Goal: Information Seeking & Learning: Learn about a topic

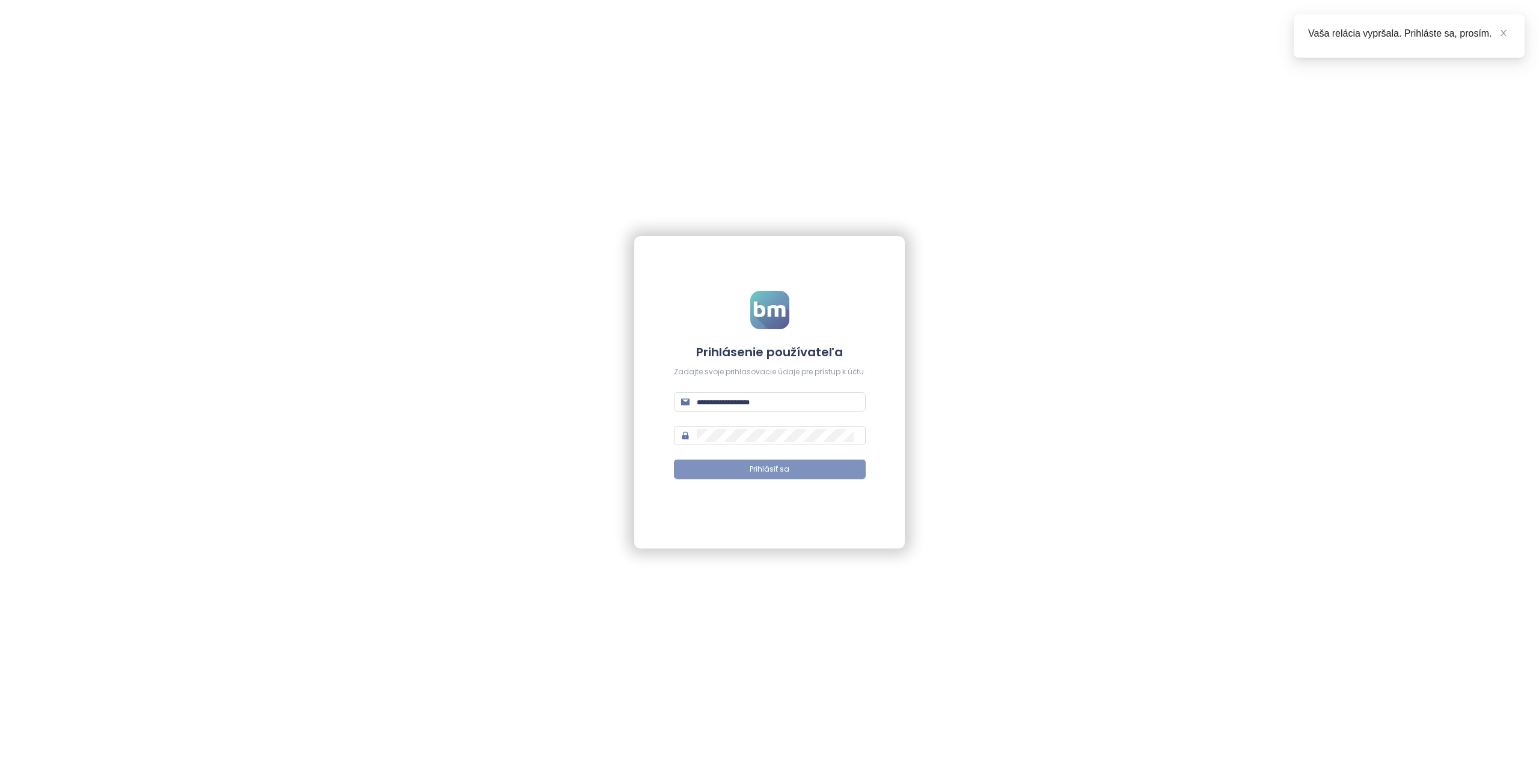
type input "**********"
click at [754, 466] on span "Prihlásiť sa" at bounding box center [770, 469] width 40 height 11
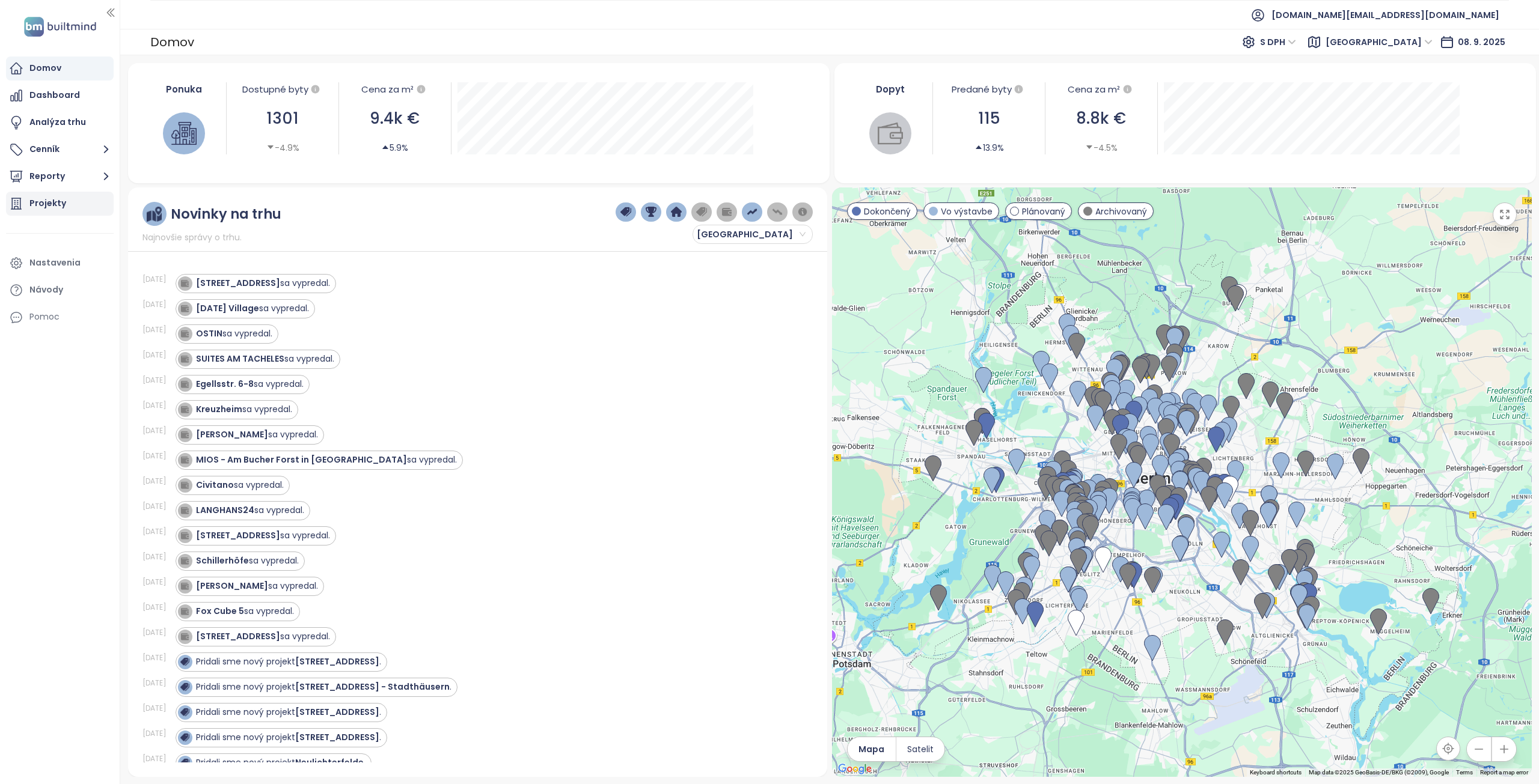
click at [46, 204] on div "Projekty" at bounding box center [48, 203] width 37 height 15
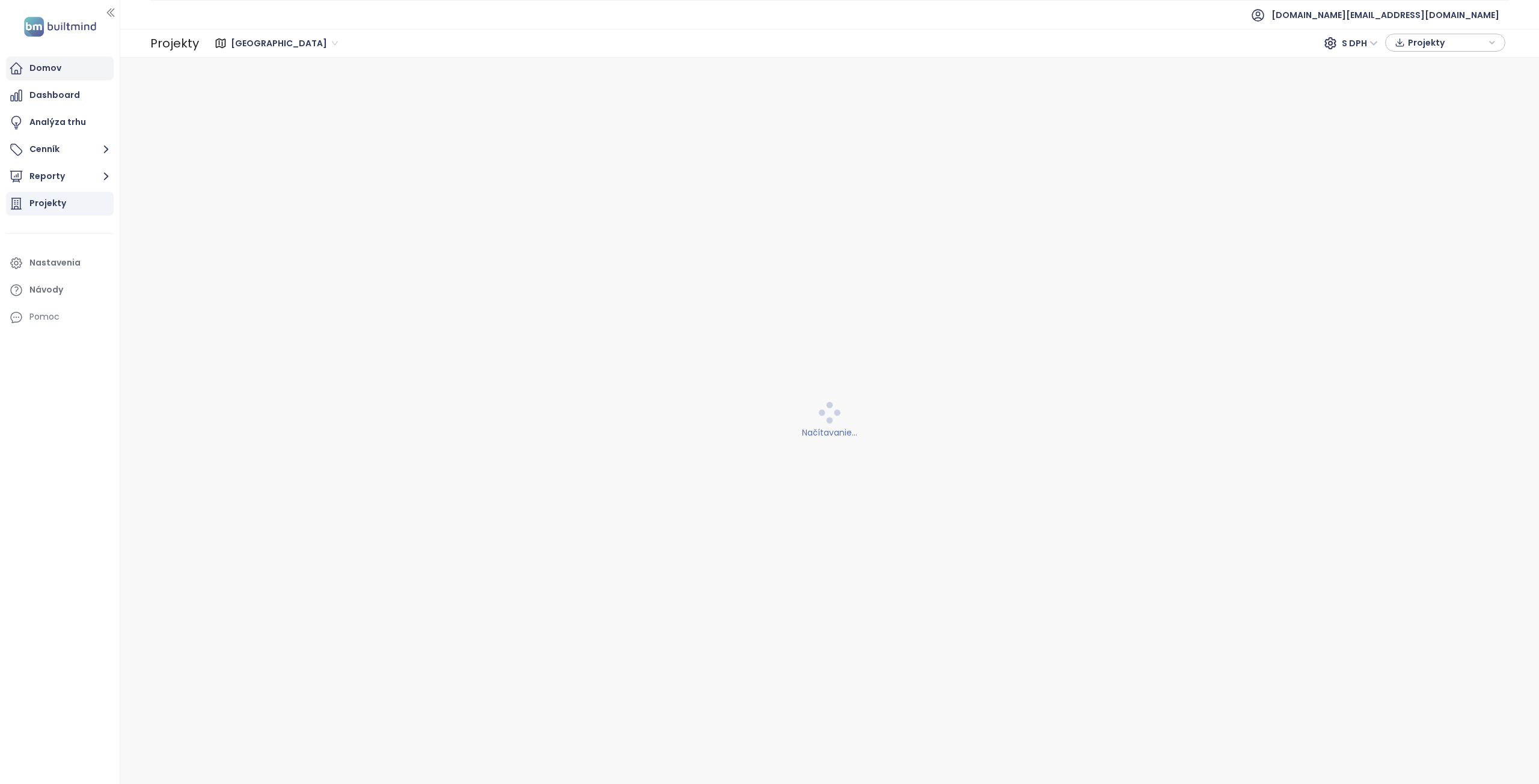
click at [50, 75] on div "Domov" at bounding box center [45, 68] width 32 height 15
click at [1407, 44] on span "Berlin" at bounding box center [1379, 43] width 107 height 18
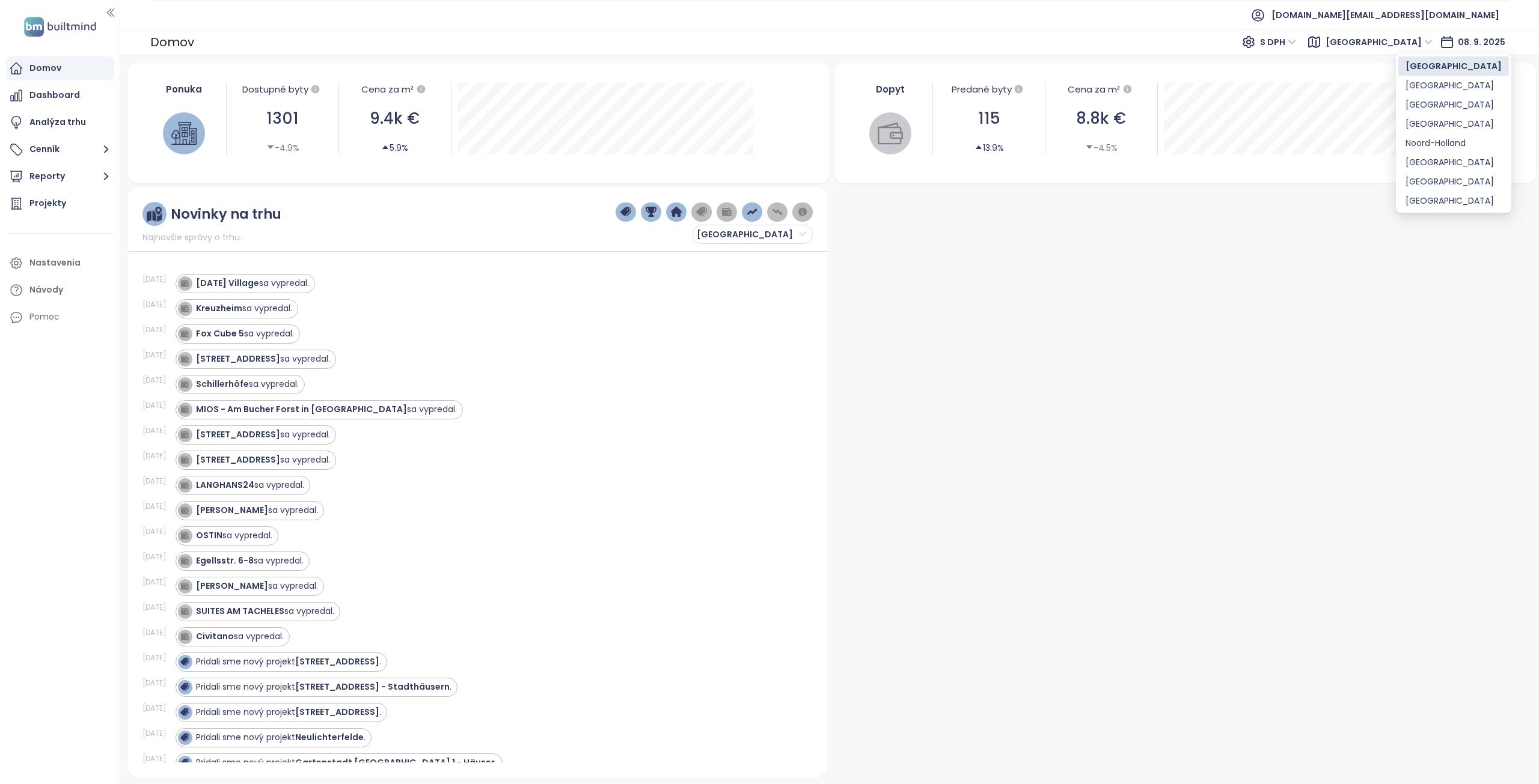
click at [1409, 43] on span "Berlin" at bounding box center [1379, 42] width 107 height 18
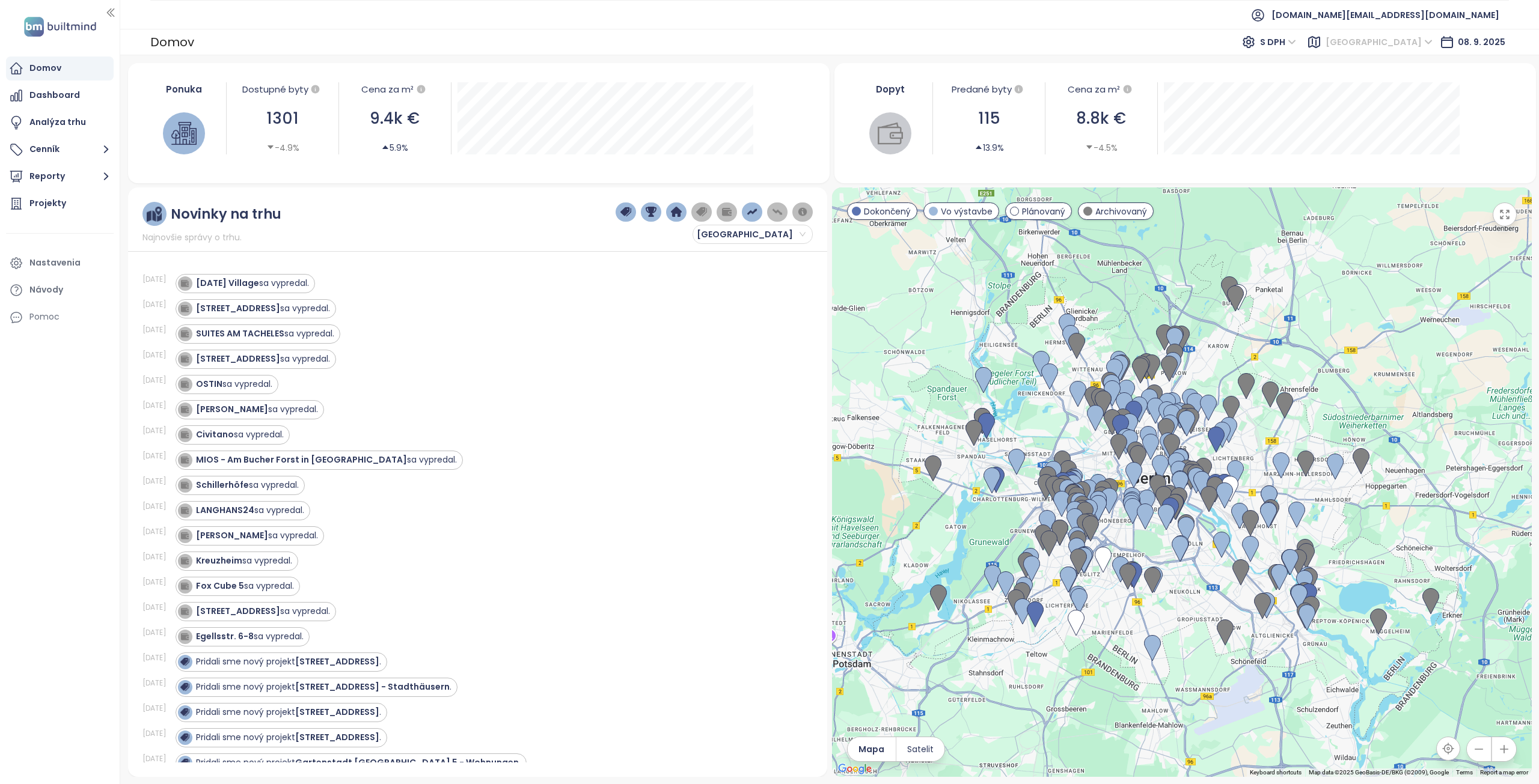
click at [1403, 42] on span "Berlin" at bounding box center [1379, 42] width 107 height 18
click at [1428, 125] on div "[GEOGRAPHIC_DATA]" at bounding box center [1453, 124] width 96 height 13
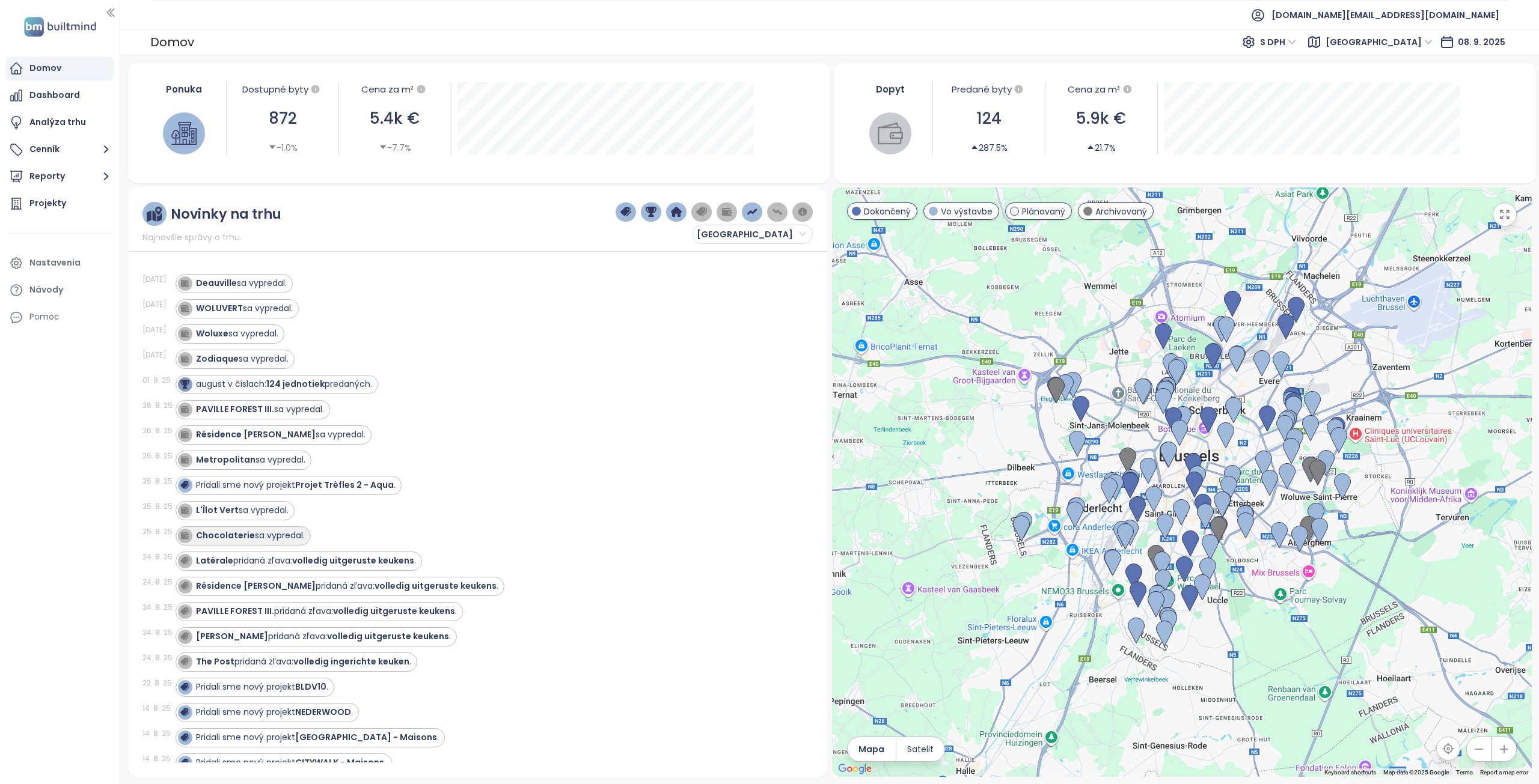
click at [232, 535] on strong "Chocolaterie" at bounding box center [225, 535] width 59 height 12
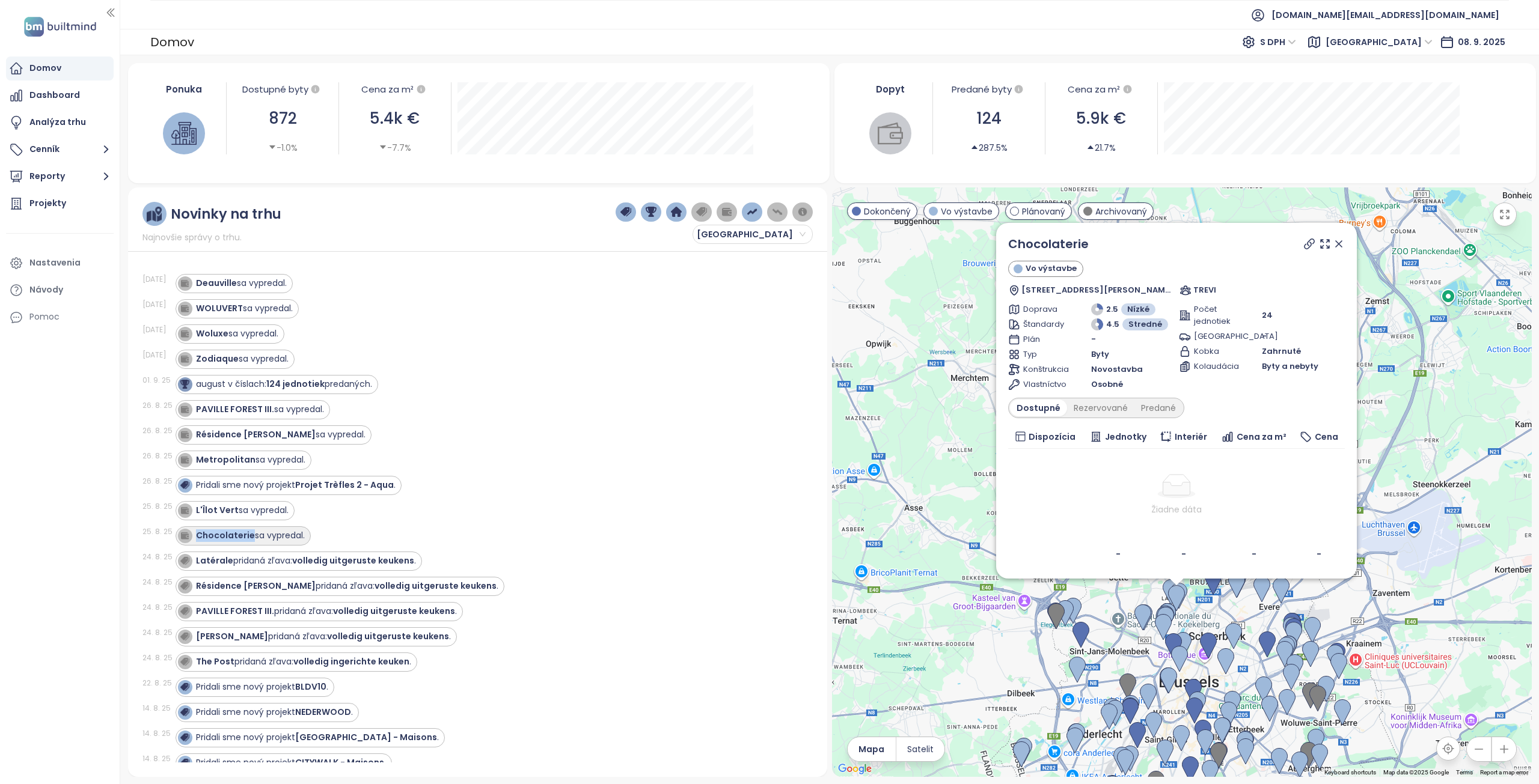
drag, startPoint x: 251, startPoint y: 537, endPoint x: 195, endPoint y: 537, distance: 56.0
click at [196, 537] on div "Chocolaterie sa vypredal." at bounding box center [250, 535] width 109 height 13
copy strong "Chocolaterie"
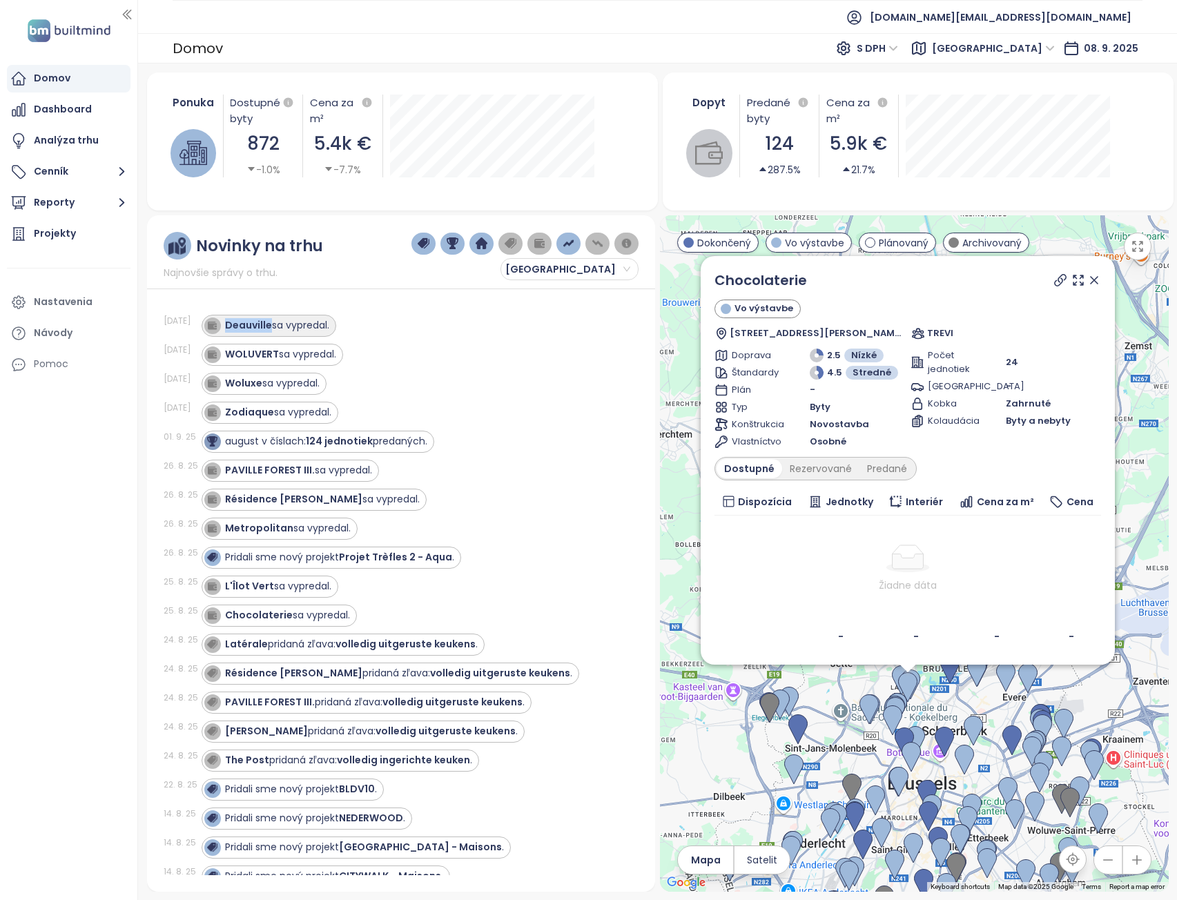
drag, startPoint x: 226, startPoint y: 328, endPoint x: 271, endPoint y: 333, distance: 45.1
click at [271, 333] on div "Deauville sa vypredal." at bounding box center [266, 326] width 125 height 17
copy strong "Deauville"
click at [232, 350] on strong "WOLUVERT" at bounding box center [252, 354] width 54 height 14
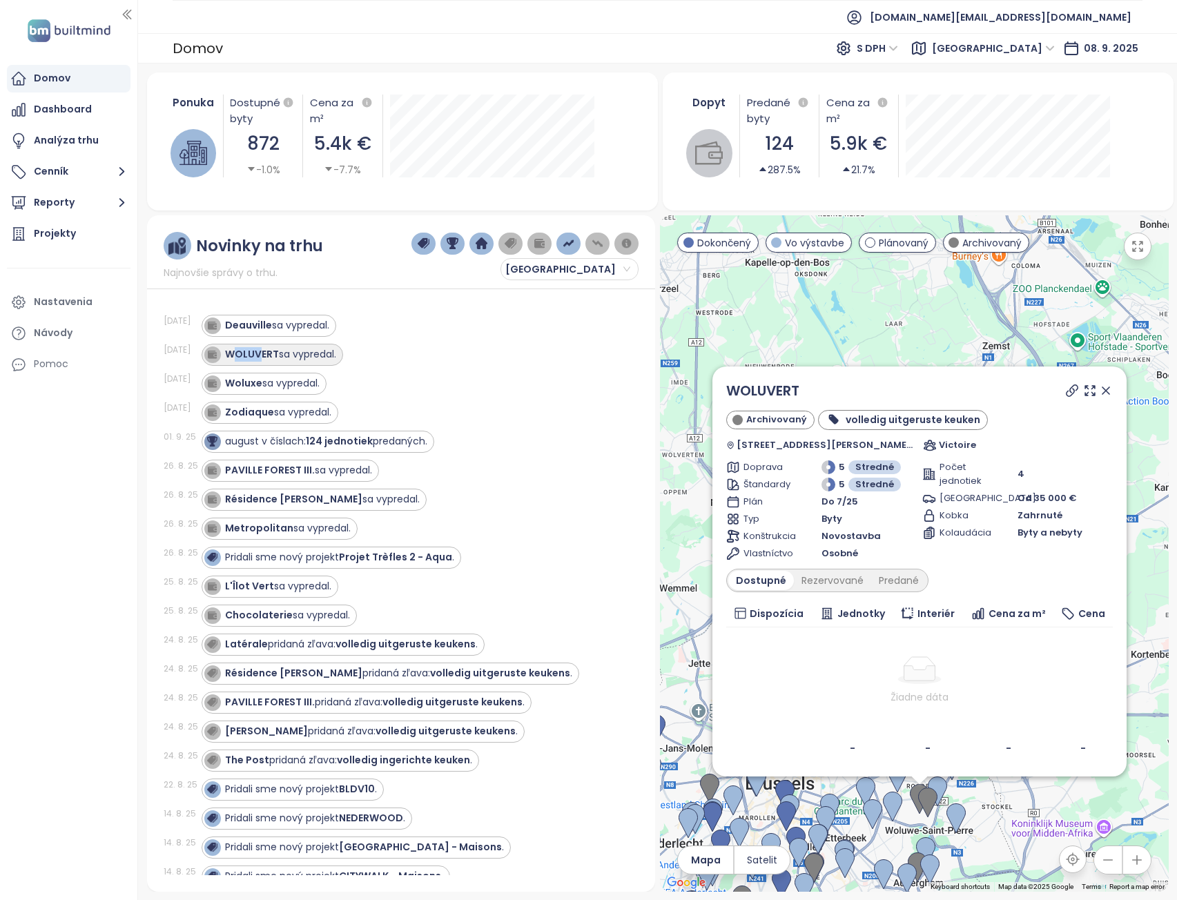
drag, startPoint x: 231, startPoint y: 354, endPoint x: 244, endPoint y: 356, distance: 13.4
click at [255, 357] on strong "WOLUVERT" at bounding box center [252, 354] width 54 height 14
drag, startPoint x: 222, startPoint y: 352, endPoint x: 278, endPoint y: 359, distance: 56.4
click at [278, 359] on div "WOLUVERT sa vypredal." at bounding box center [270, 355] width 132 height 17
copy div "WOLUVERT"
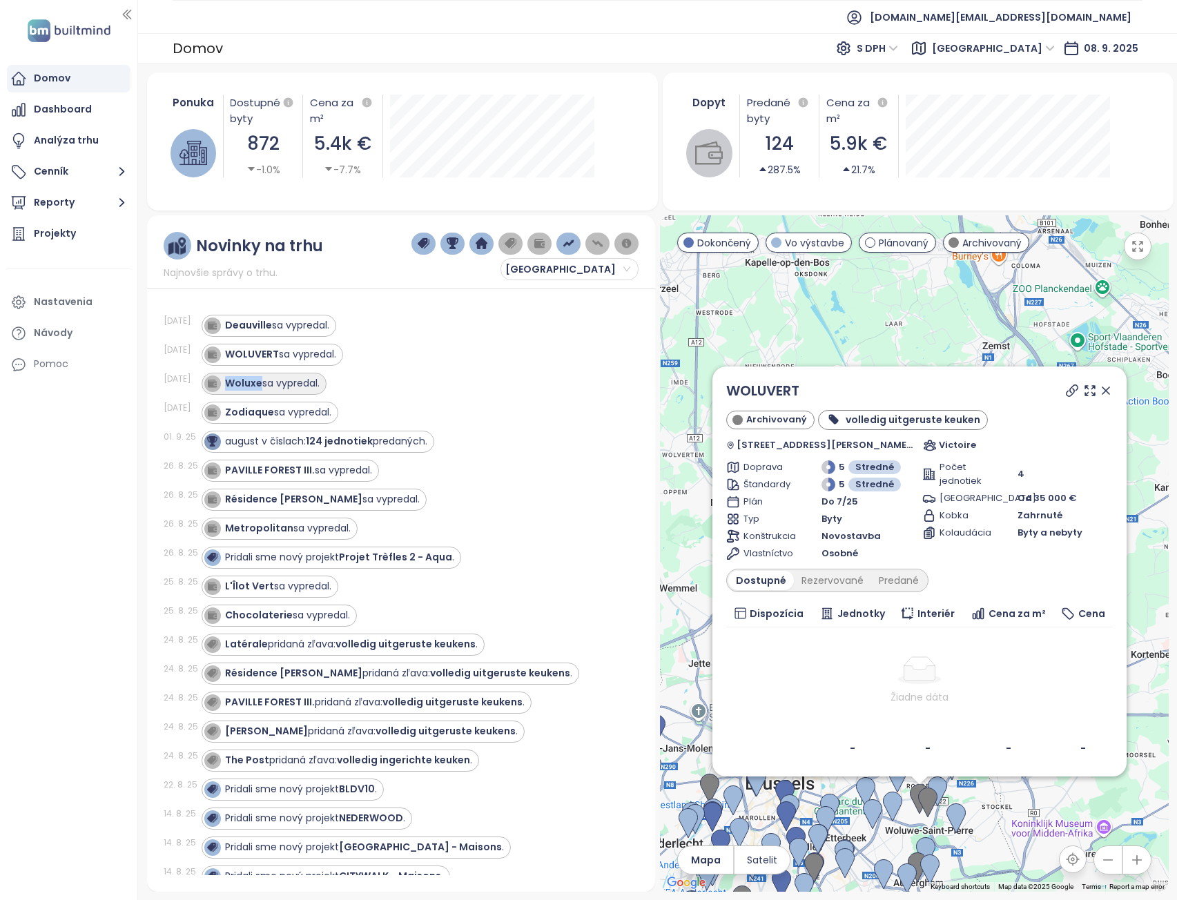
drag, startPoint x: 226, startPoint y: 385, endPoint x: 262, endPoint y: 387, distance: 36.0
click at [262, 387] on div "Woluxe sa vypredal." at bounding box center [272, 383] width 95 height 15
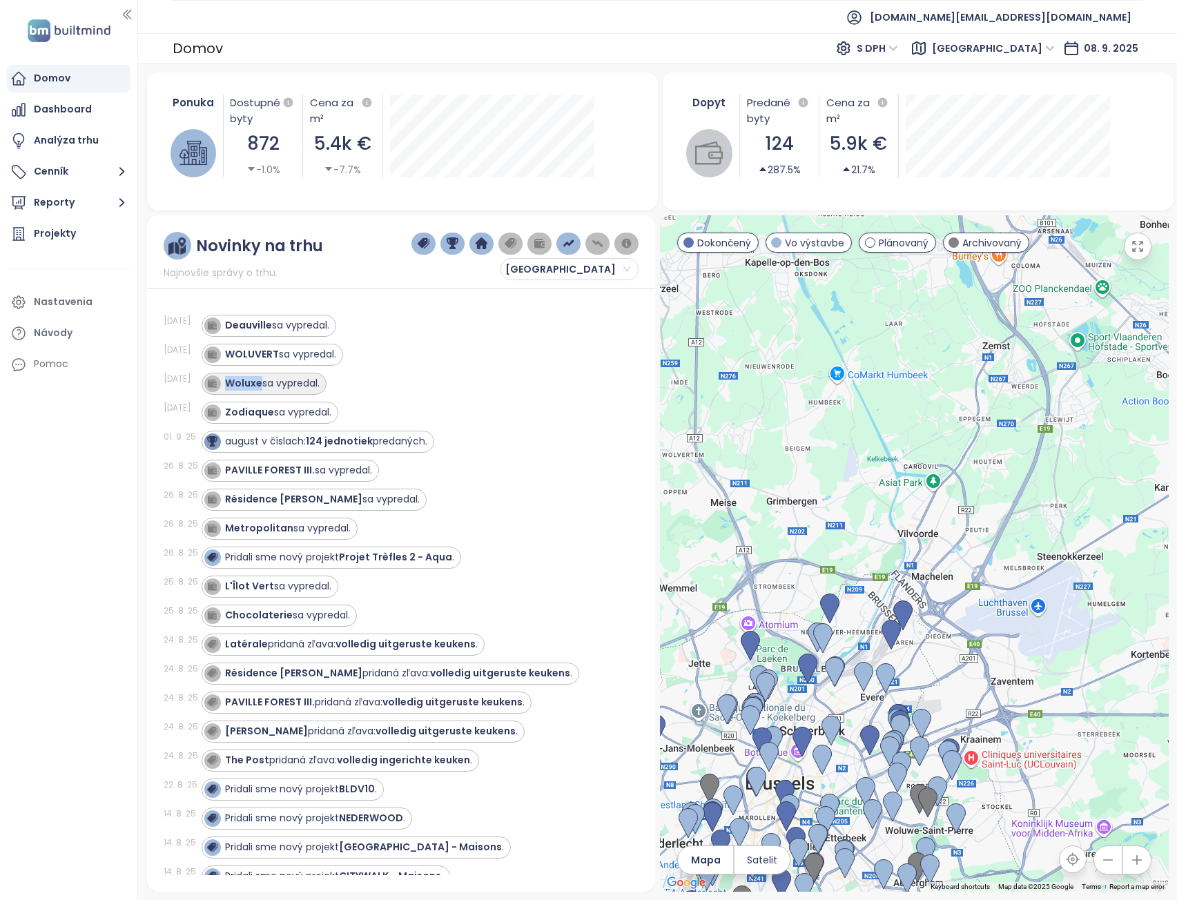
copy strong "Woluxe"
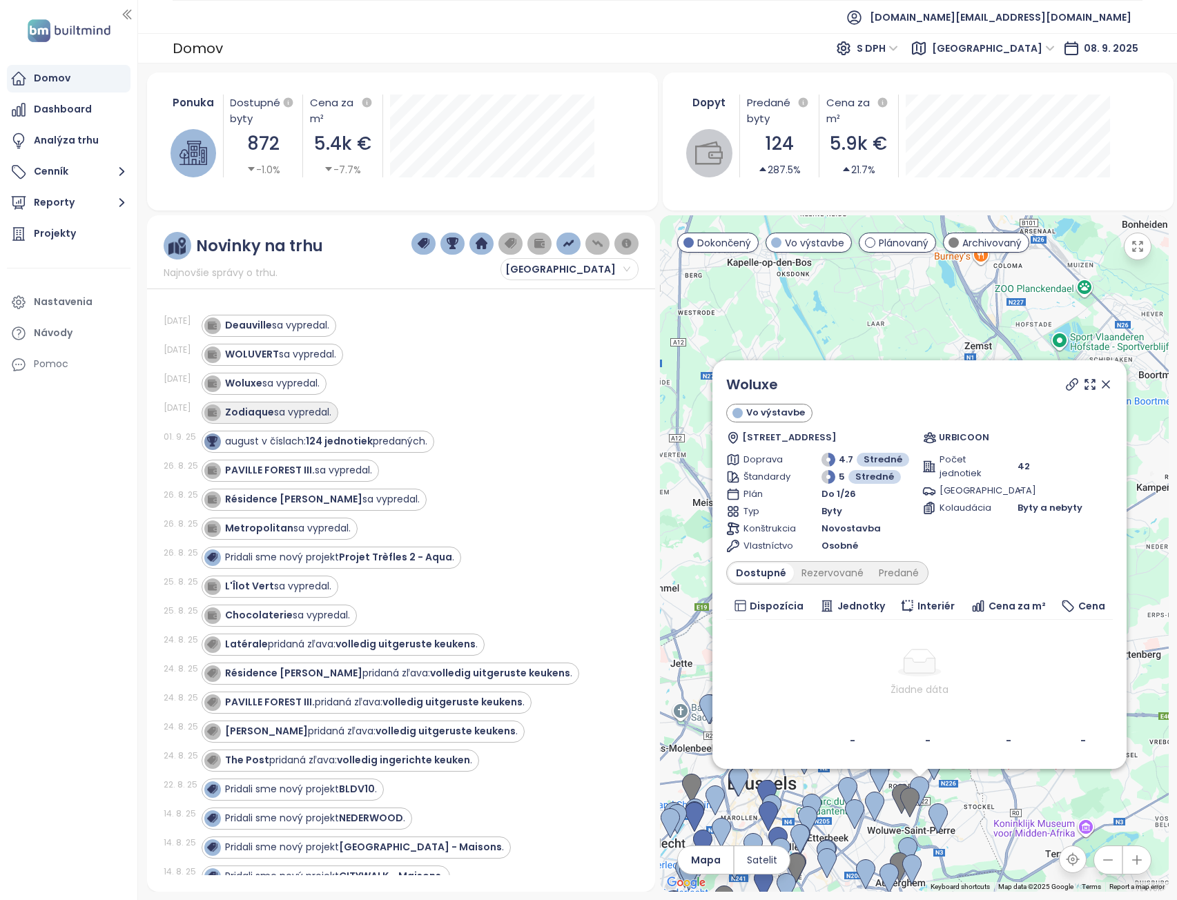
click at [244, 420] on div "Zodiaque sa vypredal." at bounding box center [267, 413] width 127 height 17
drag, startPoint x: 226, startPoint y: 409, endPoint x: 272, endPoint y: 419, distance: 46.6
click at [272, 419] on div "Zodiaque sa vypredal." at bounding box center [278, 412] width 106 height 15
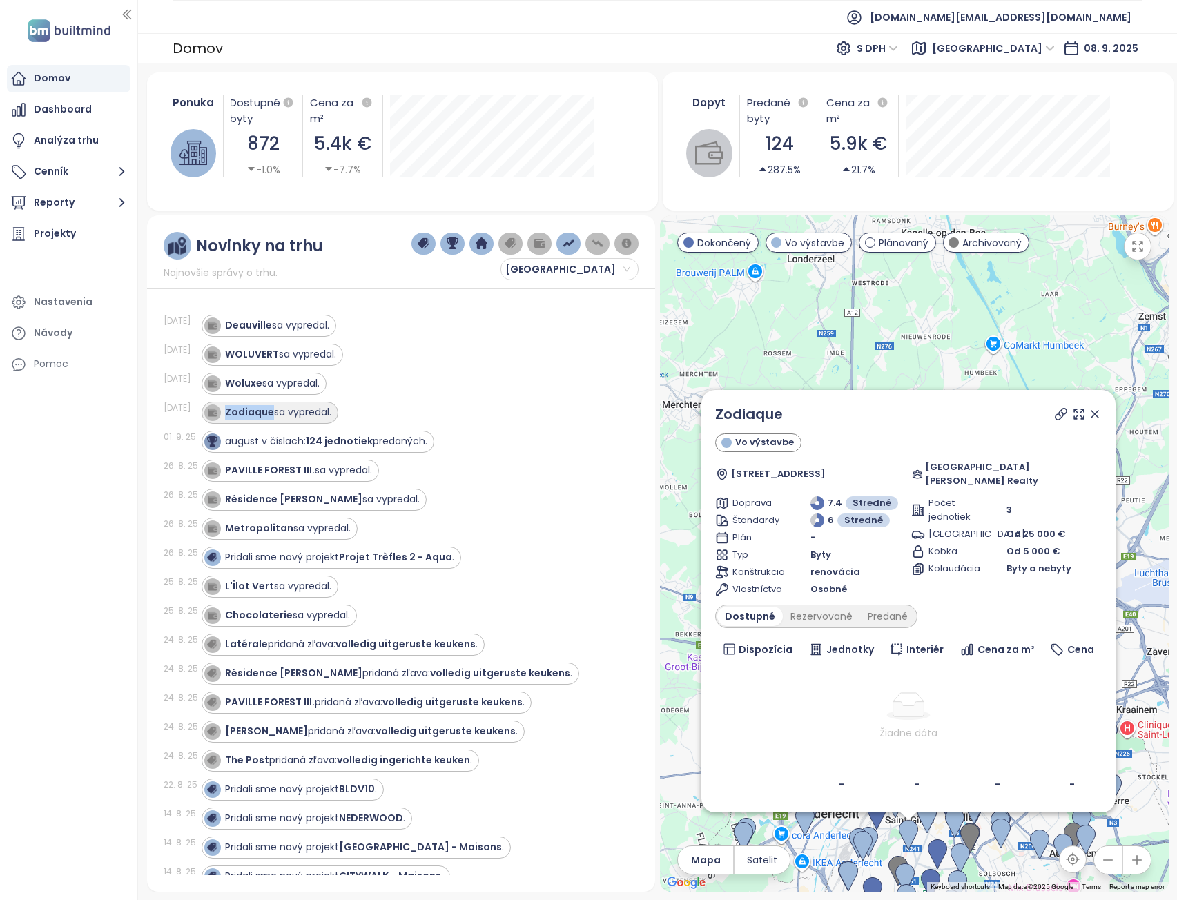
copy strong "Zodiaque"
